Goal: Task Accomplishment & Management: Complete application form

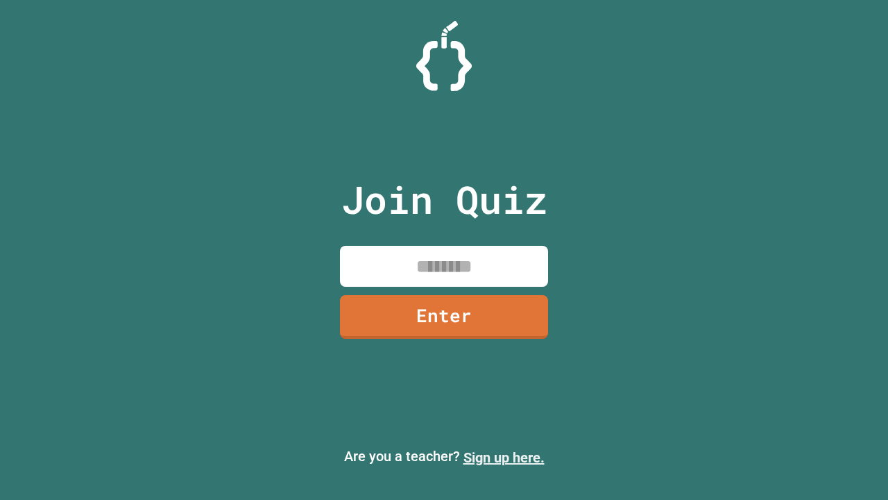
click at [504, 457] on link "Sign up here." at bounding box center [504, 457] width 81 height 17
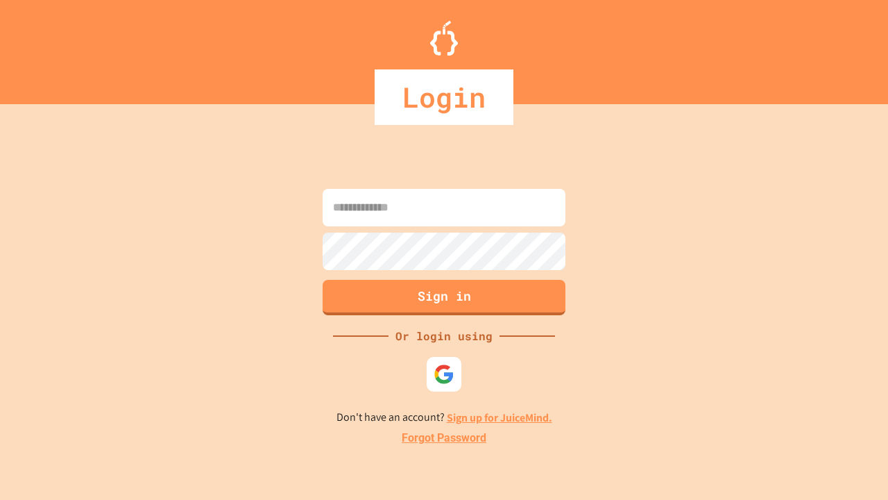
type input "*****"
